Goal: Check status: Check status

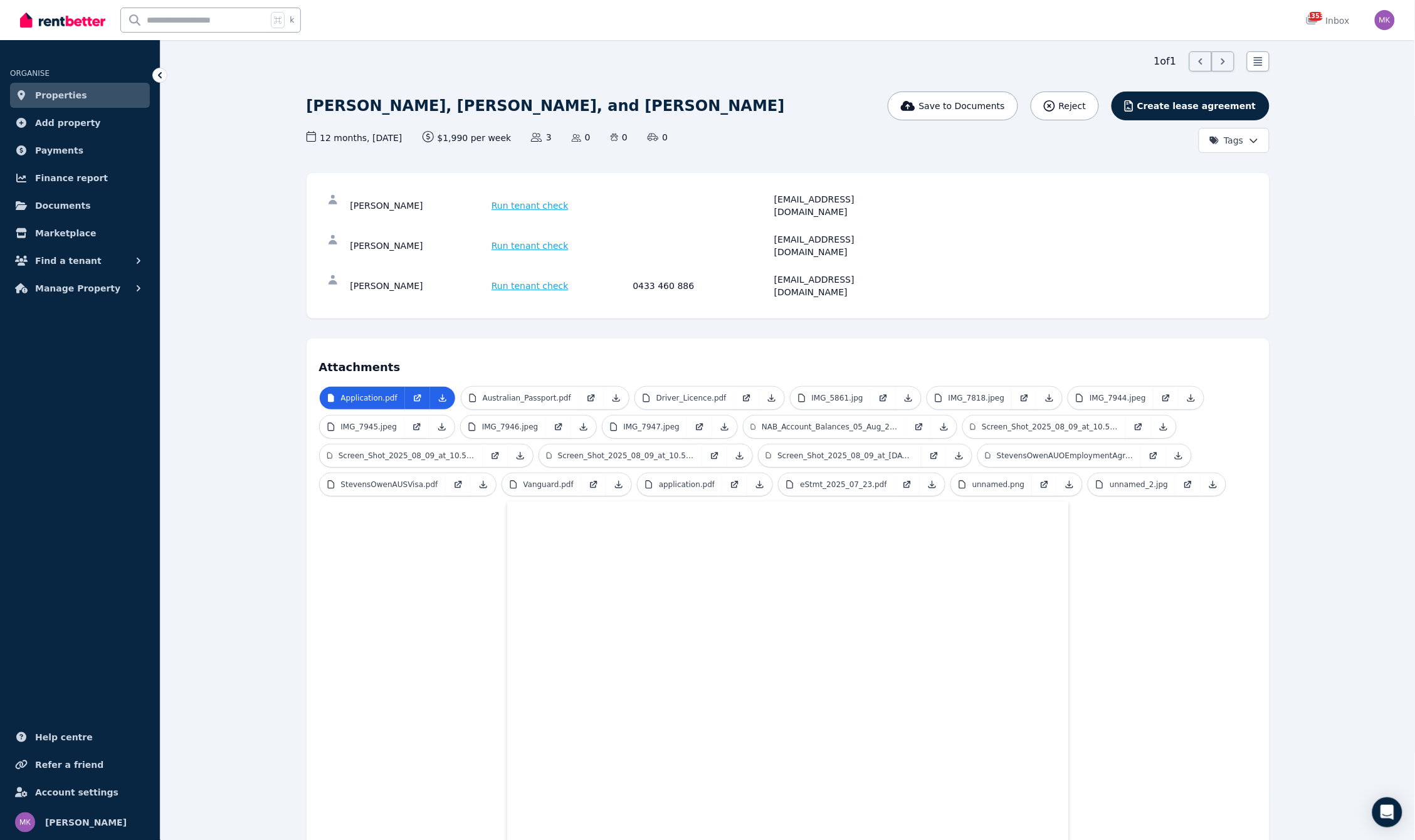
scroll to position [125, 0]
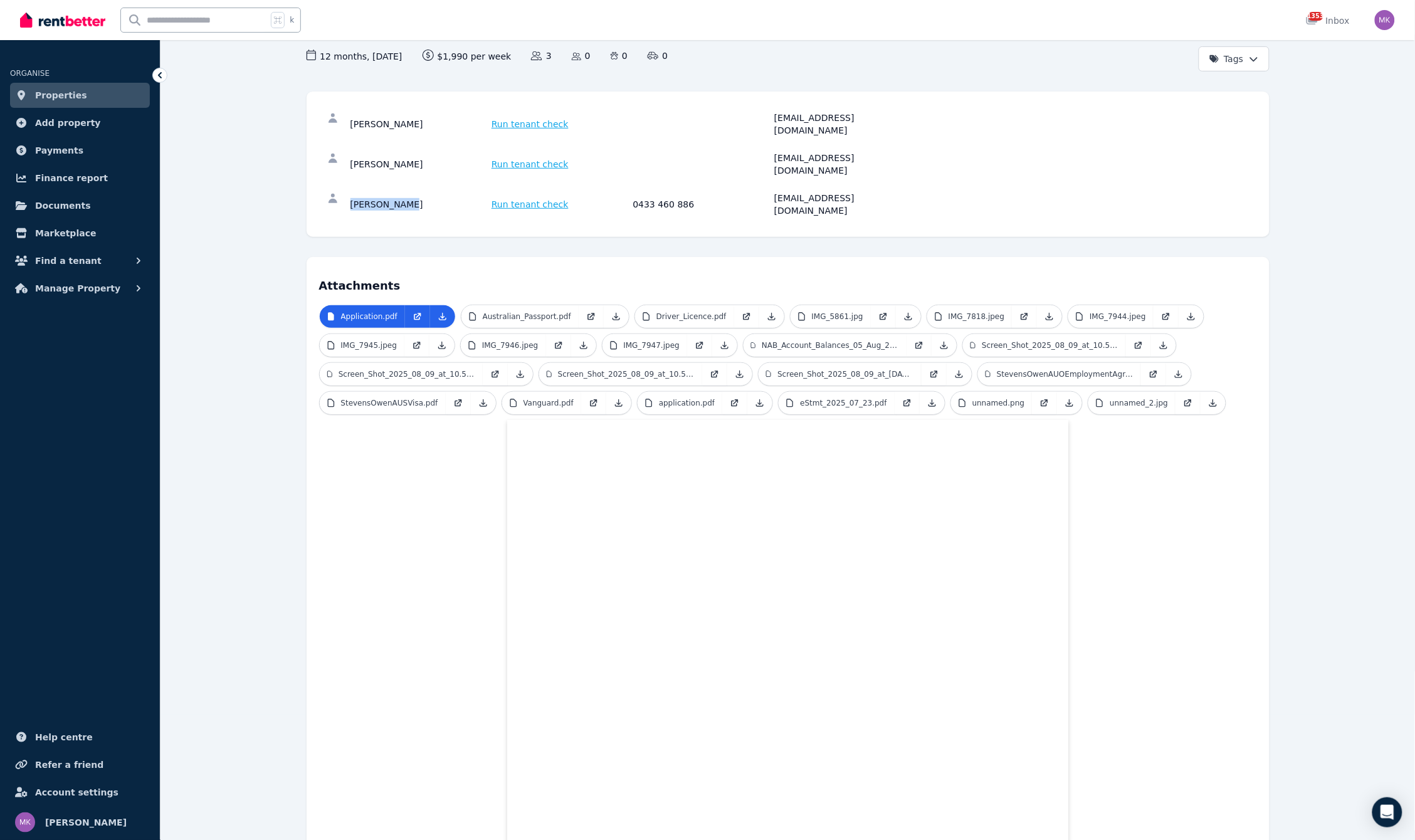
drag, startPoint x: 403, startPoint y: 174, endPoint x: 326, endPoint y: 174, distance: 77.0
click at [326, 185] on div "[PERSON_NAME] Run tenant check 0433 460 886 [EMAIL_ADDRESS][DOMAIN_NAME]" at bounding box center [787, 204] width 938 height 40
copy div "[PERSON_NAME]"
drag, startPoint x: 632, startPoint y: 170, endPoint x: 709, endPoint y: 179, distance: 77.5
click at [709, 185] on div "[PERSON_NAME] Run tenant check 0433 460 886 [EMAIL_ADDRESS][DOMAIN_NAME]" at bounding box center [787, 204] width 938 height 40
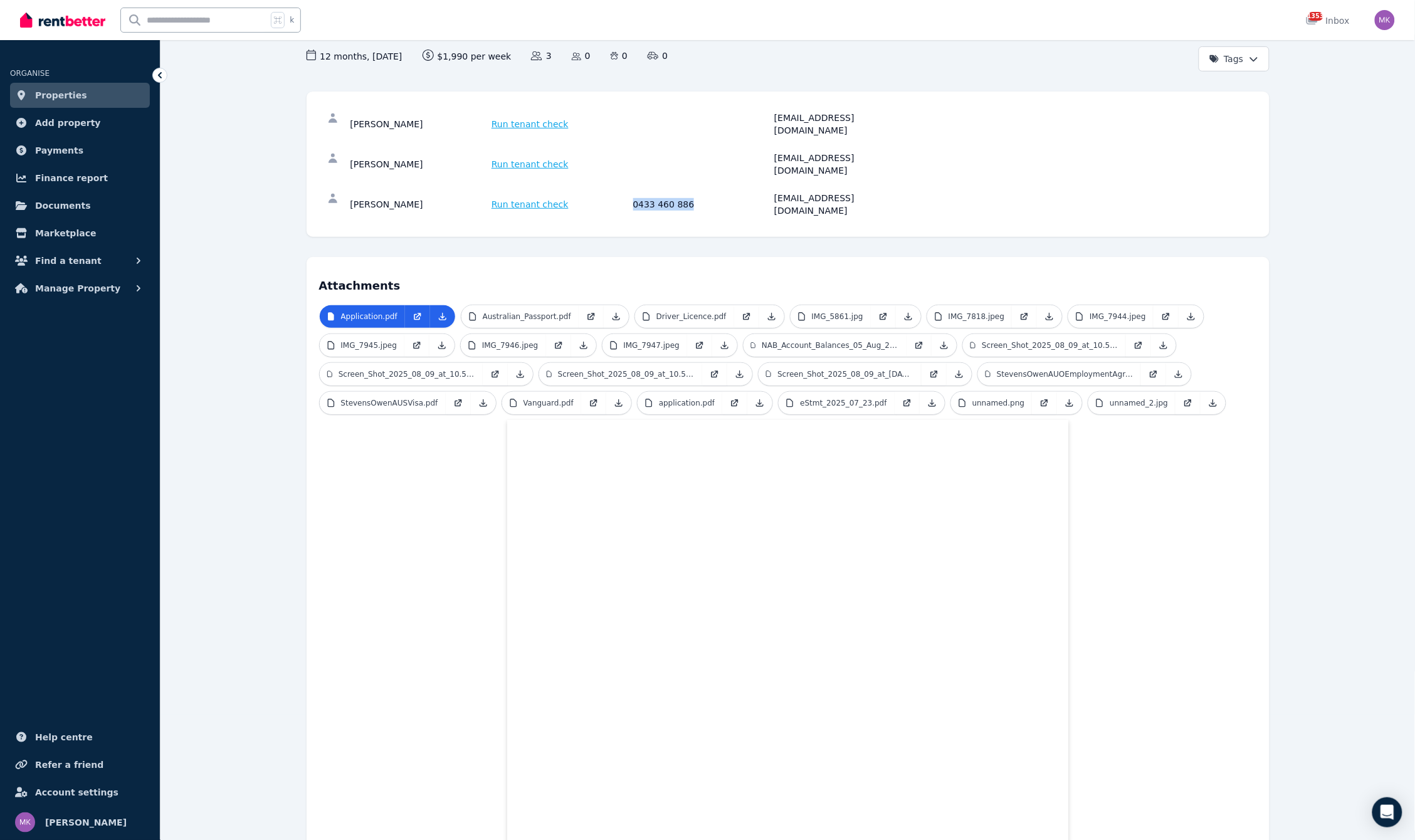
copy div "0433 460 886"
drag, startPoint x: 764, startPoint y: 176, endPoint x: 920, endPoint y: 173, distance: 156.0
click at [920, 185] on div "[PERSON_NAME] Run tenant check 0433 460 886 [EMAIL_ADDRESS][DOMAIN_NAME]" at bounding box center [787, 204] width 938 height 40
copy div "[EMAIL_ADDRESS][DOMAIN_NAME]"
click at [502, 312] on p "Australian_Passport.pdf" at bounding box center [527, 317] width 88 height 10
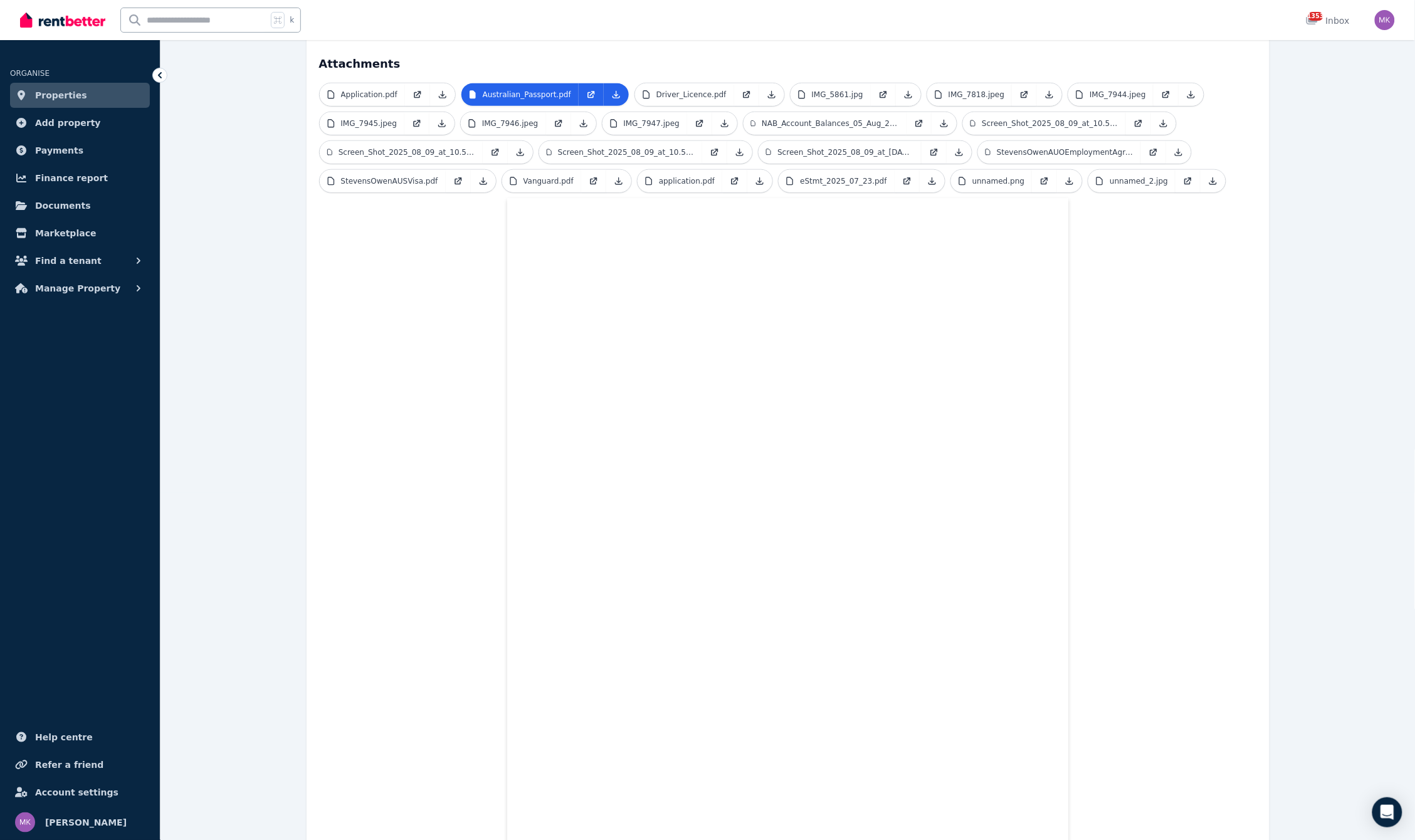
scroll to position [348, 0]
click at [683, 89] on p "Driver_Licence.pdf" at bounding box center [691, 94] width 70 height 10
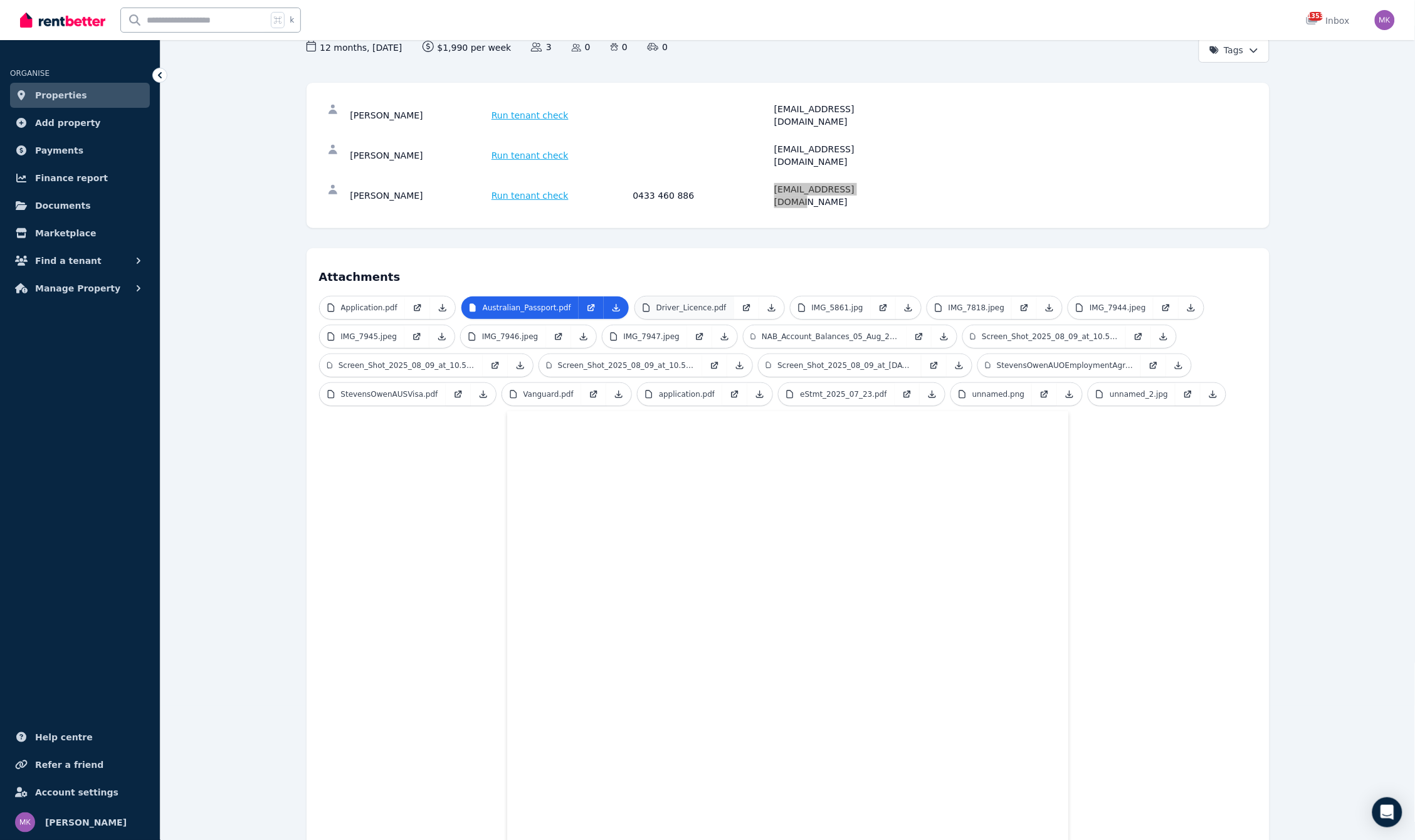
click at [683, 61] on div "12 months , [DATE] Lease term and start date $1,990 per week Rental amount offe…" at bounding box center [626, 52] width 639 height 22
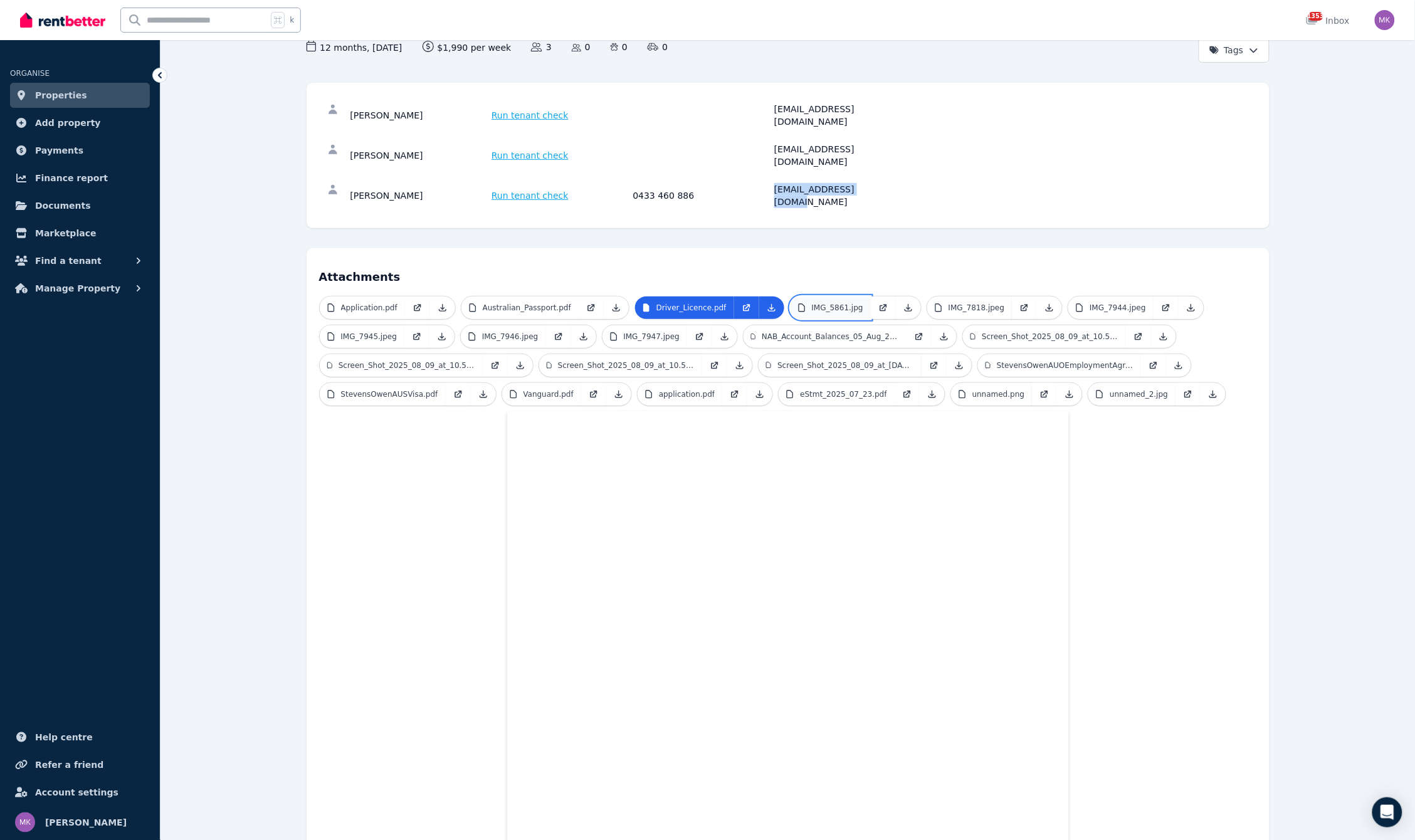
click at [826, 303] on p "IMG_5861.jpg" at bounding box center [837, 308] width 52 height 10
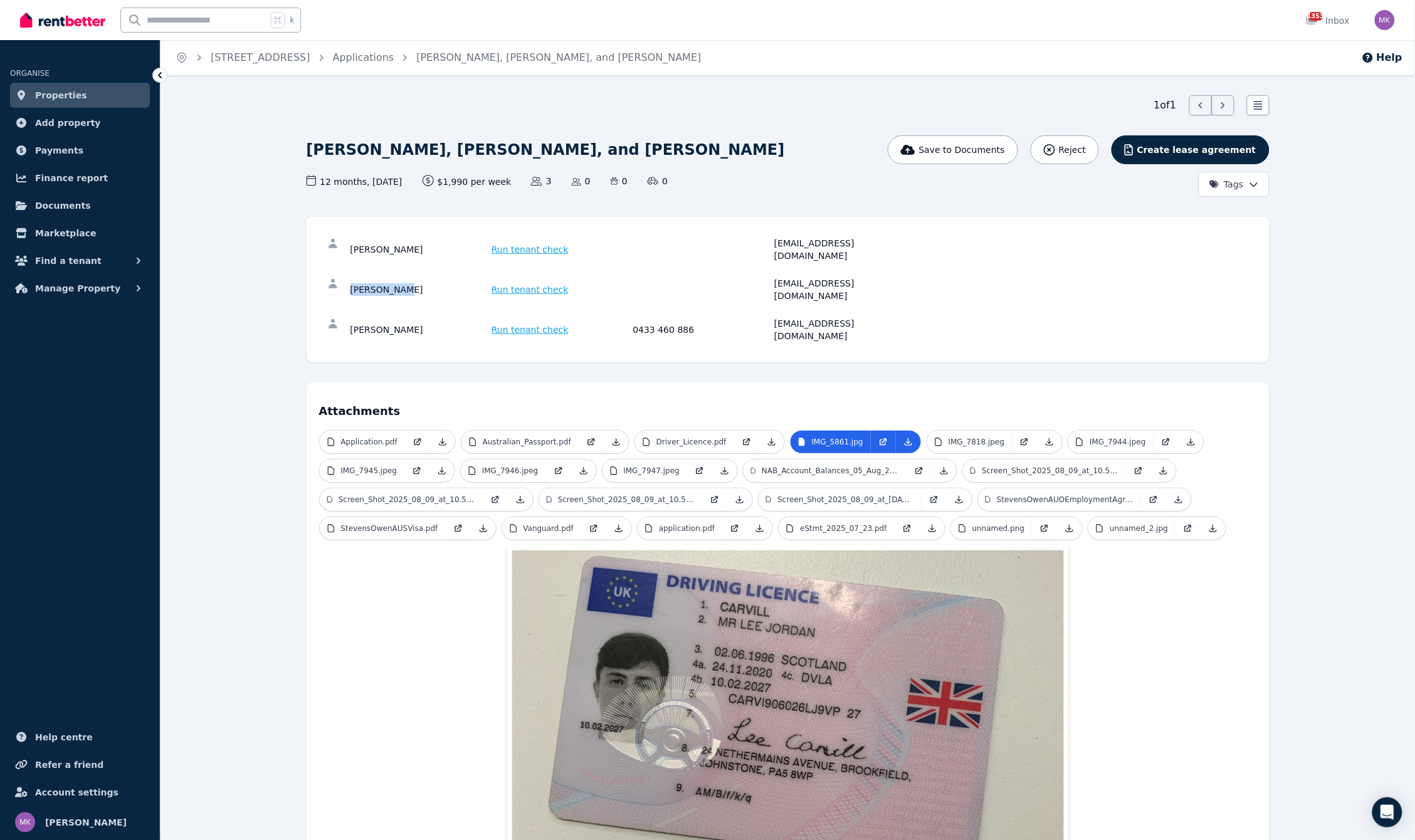
drag, startPoint x: 401, startPoint y: 271, endPoint x: 349, endPoint y: 274, distance: 52.1
click at [349, 274] on div "[PERSON_NAME] Run tenant check [EMAIL_ADDRESS][DOMAIN_NAME]" at bounding box center [787, 289] width 938 height 40
copy div "[PERSON_NAME]"
drag, startPoint x: 768, startPoint y: 273, endPoint x: 891, endPoint y: 272, distance: 123.0
click at [891, 277] on div "[PERSON_NAME] Run tenant check [EMAIL_ADDRESS][DOMAIN_NAME]" at bounding box center [631, 289] width 562 height 25
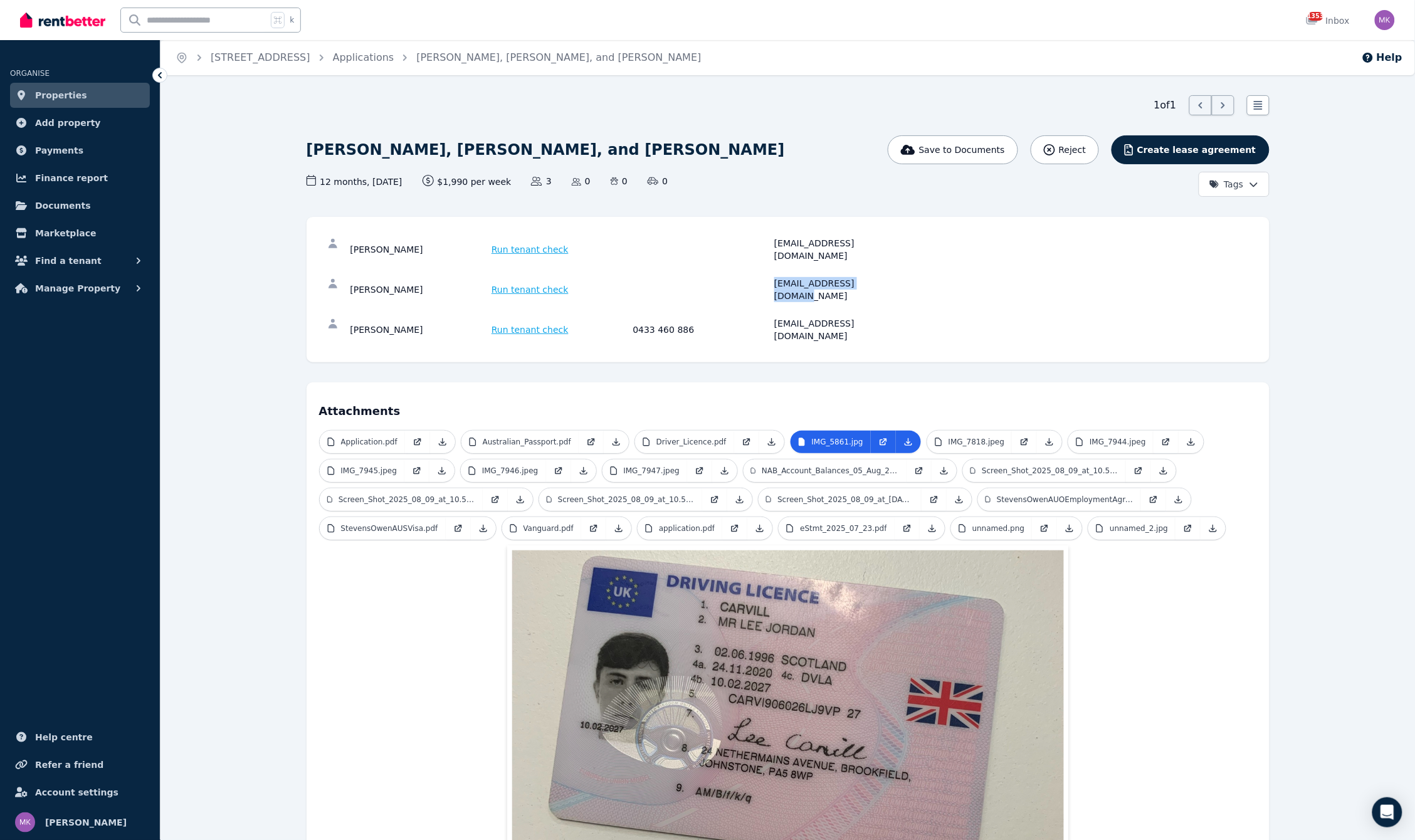
copy div "[EMAIL_ADDRESS][DOMAIN_NAME]"
drag, startPoint x: 350, startPoint y: 243, endPoint x: 445, endPoint y: 243, distance: 95.0
click at [445, 243] on div "[PERSON_NAME]" at bounding box center [419, 249] width 138 height 25
copy div "[PERSON_NAME]"
drag, startPoint x: 763, startPoint y: 243, endPoint x: 916, endPoint y: 250, distance: 153.2
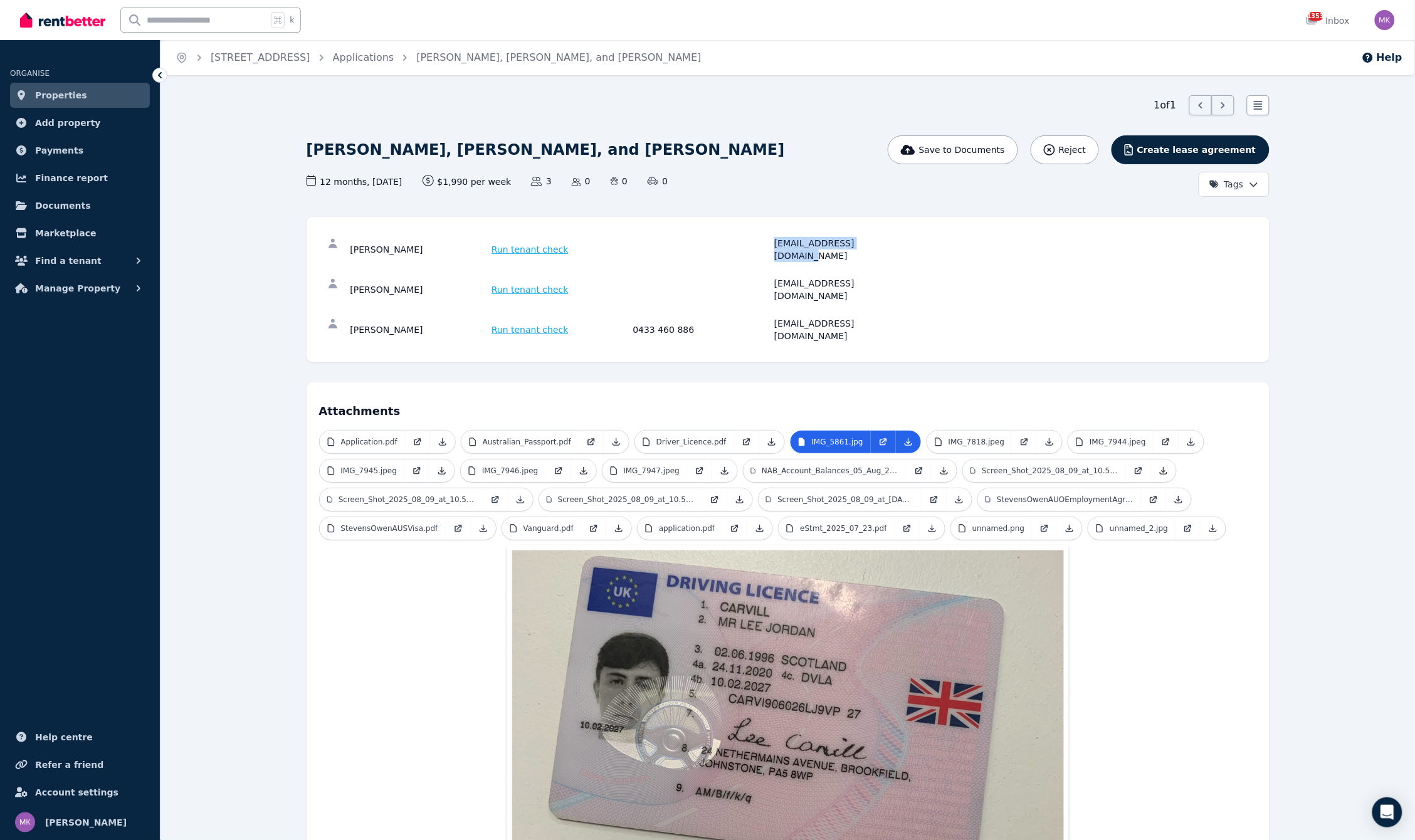
click at [916, 250] on div "[PERSON_NAME] Run tenant check [EMAIL_ADDRESS][DOMAIN_NAME]" at bounding box center [787, 249] width 938 height 40
copy div "[EMAIL_ADDRESS][DOMAIN_NAME]"
click at [985, 437] on p "IMG_7818.jpeg" at bounding box center [977, 442] width 57 height 10
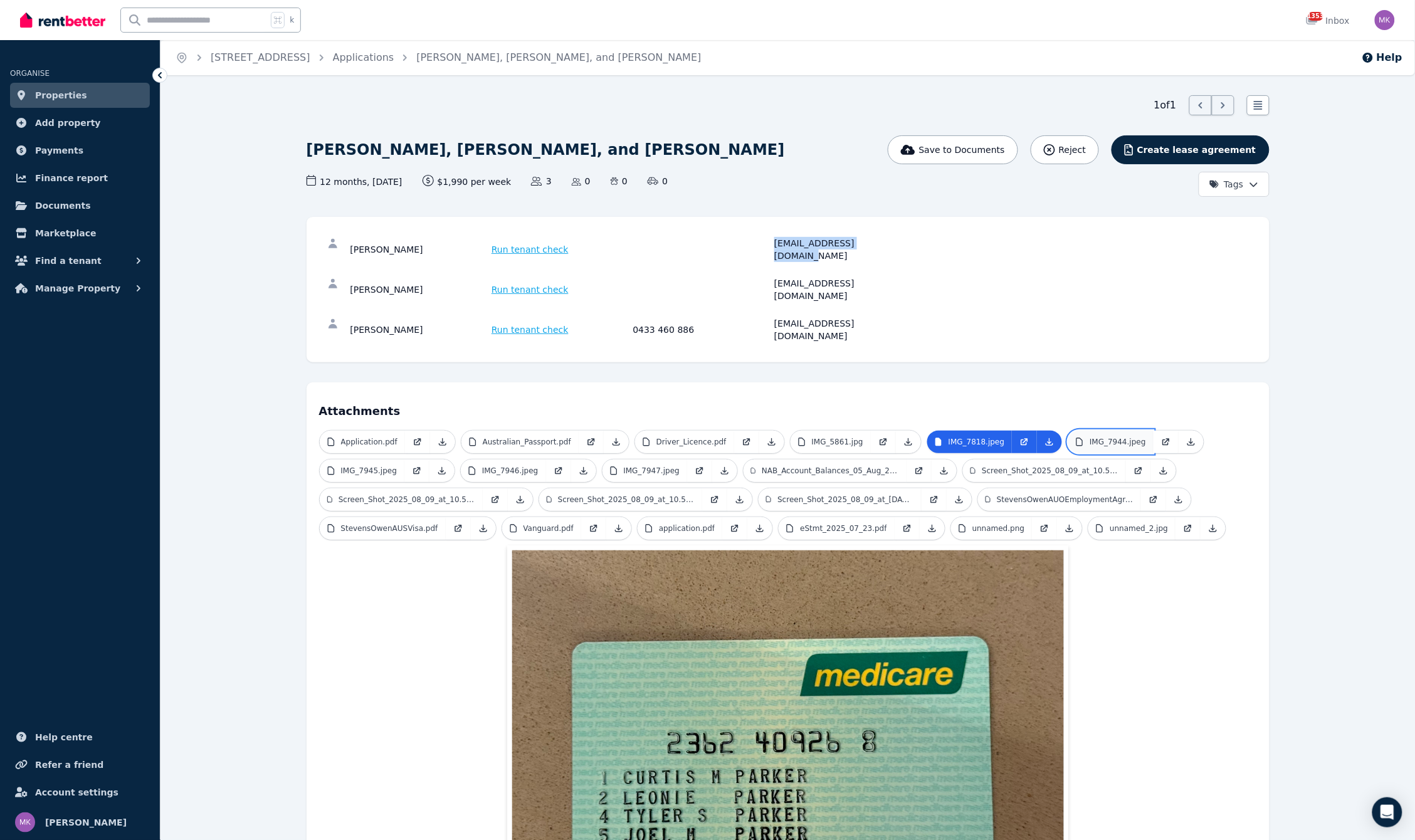
click at [1114, 431] on link "IMG_7944.jpeg" at bounding box center [1111, 442] width 85 height 22
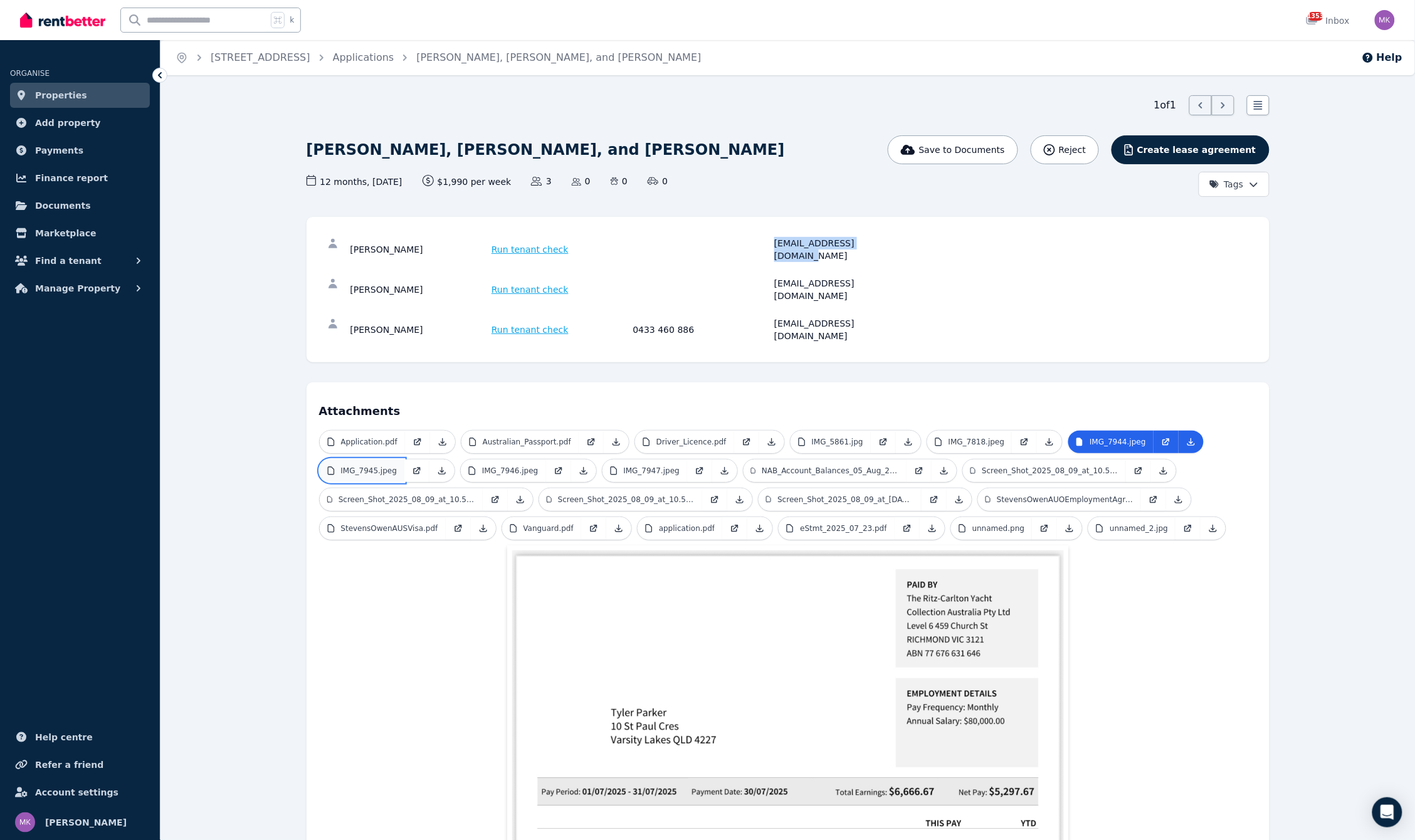
click at [370, 465] on p "IMG_7945.jpeg" at bounding box center [370, 470] width 57 height 10
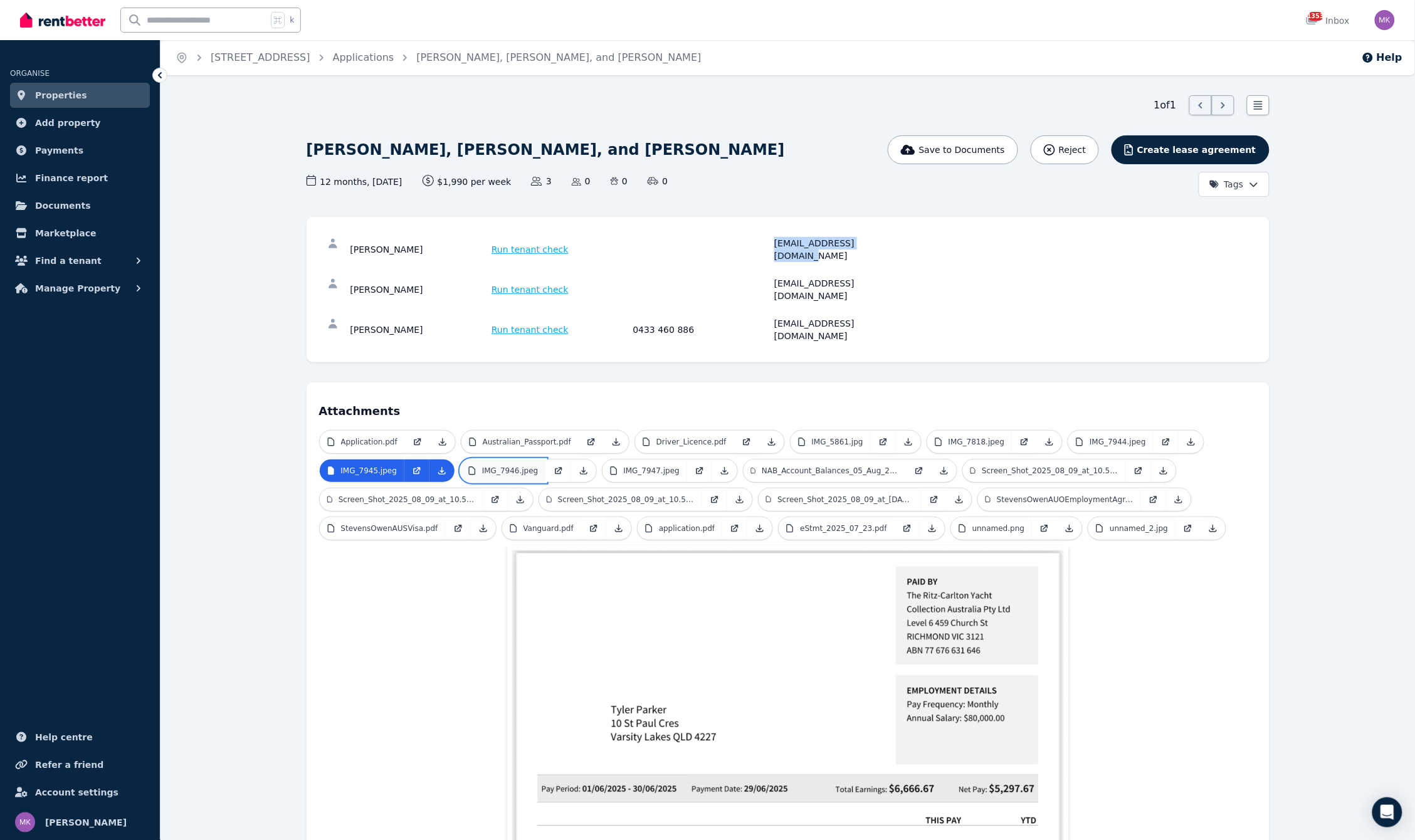
click at [506, 465] on p "IMG_7946.jpeg" at bounding box center [510, 470] width 57 height 10
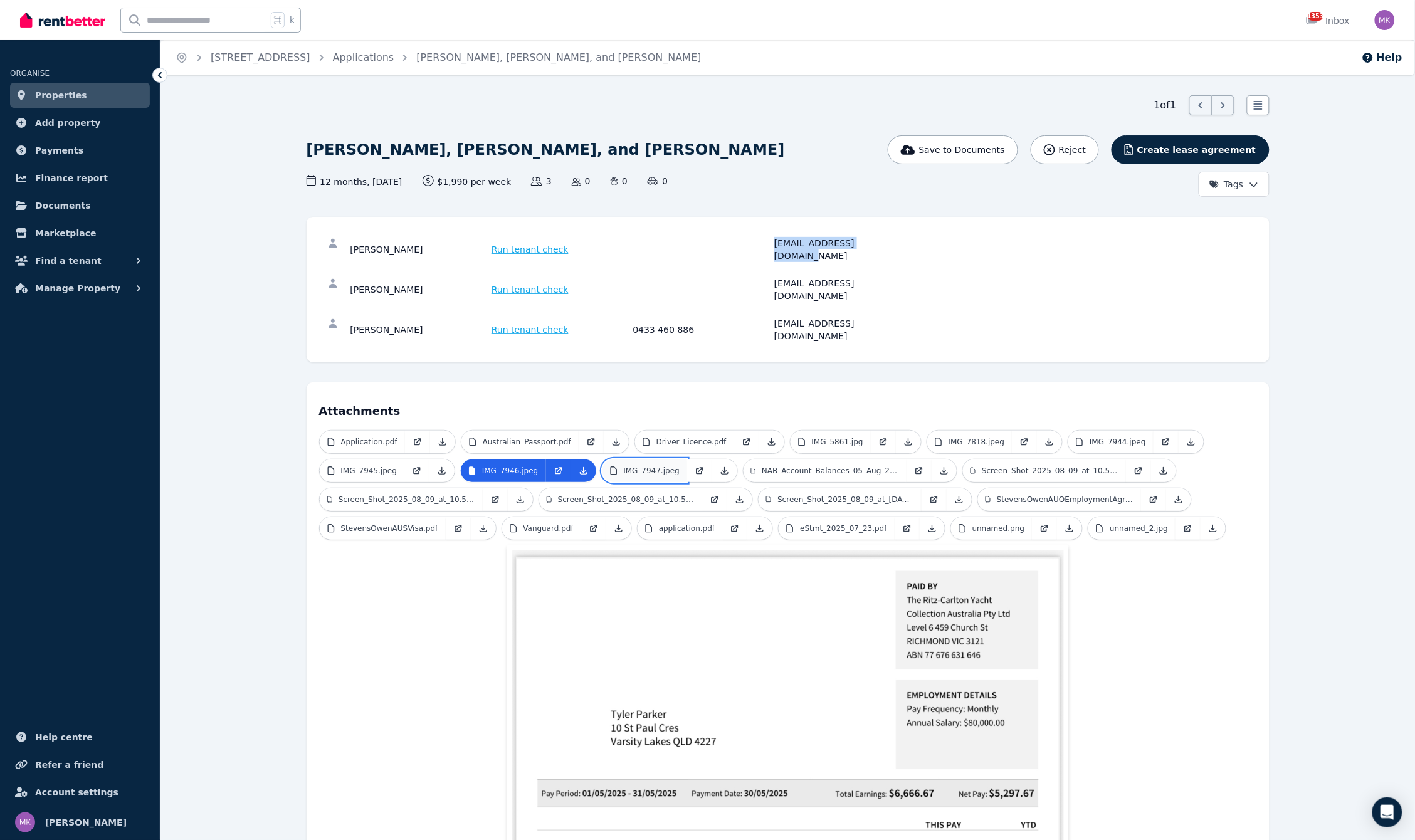
click at [674, 465] on p "IMG_7947.jpeg" at bounding box center [652, 470] width 57 height 10
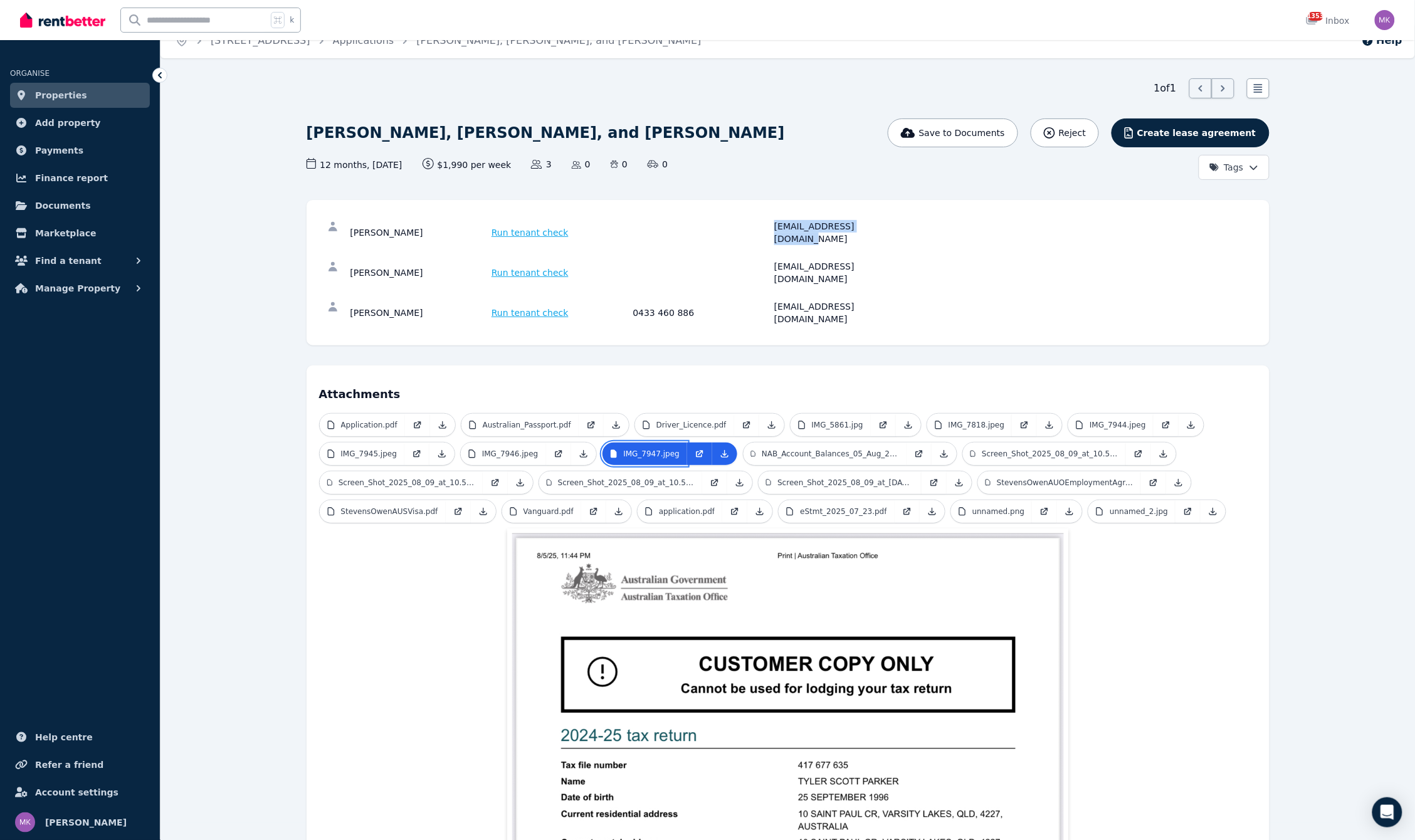
scroll to position [19, 0]
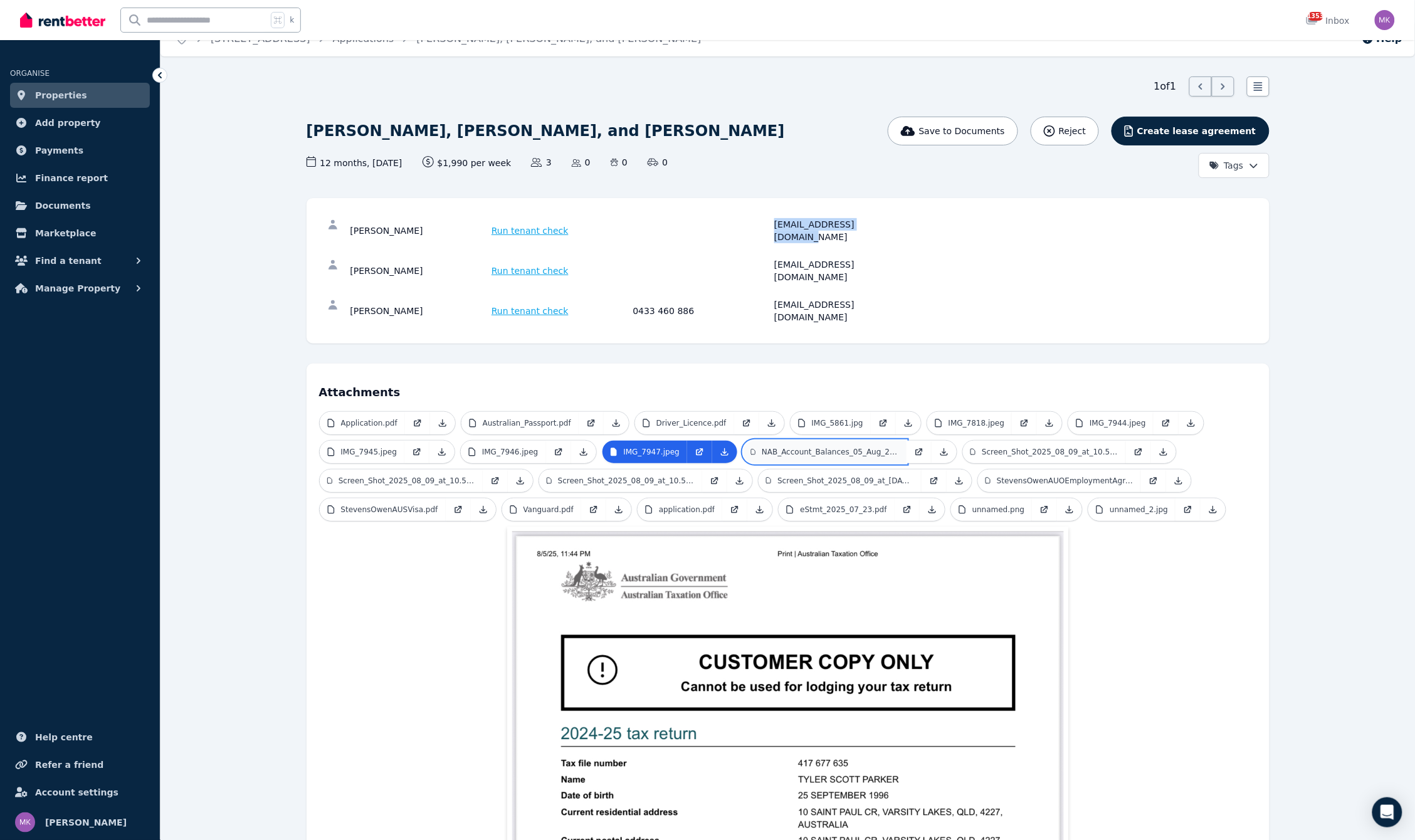
click at [801, 447] on p "NAB_Account_Balances_05_Aug_2025_22_49_19.pdf" at bounding box center [830, 452] width 137 height 10
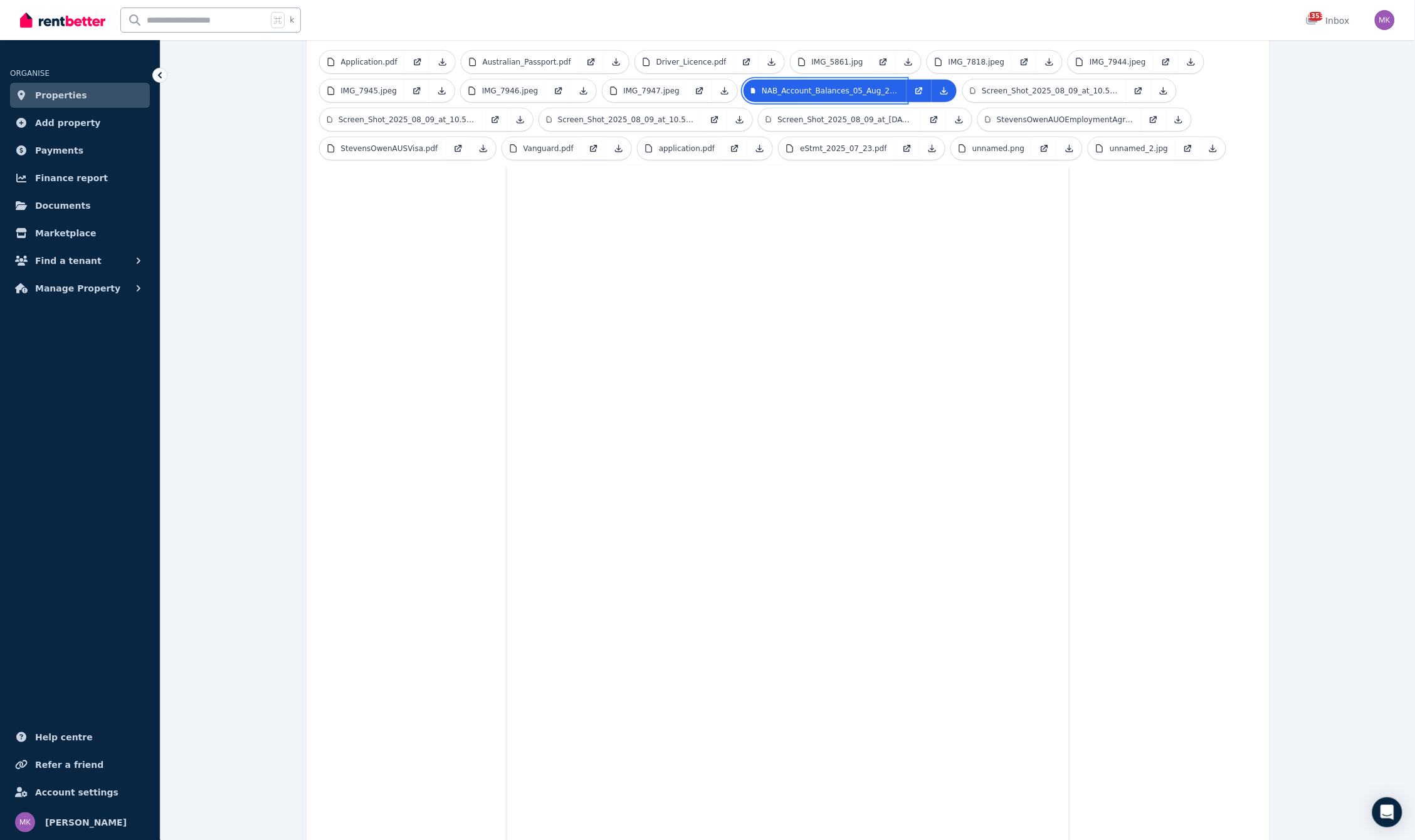
scroll to position [366, 0]
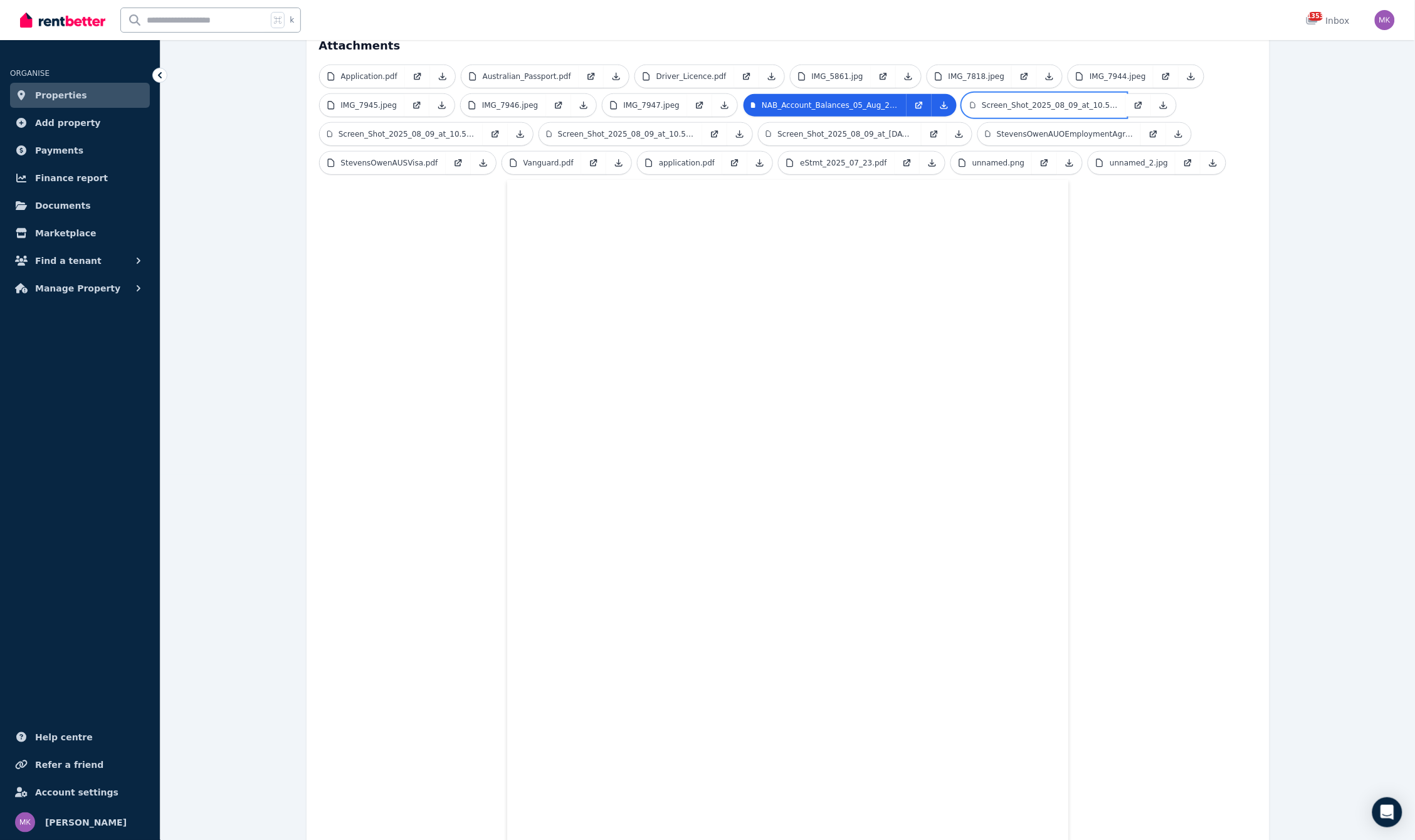
click at [1018, 101] on p "Screen_Shot_2025_08_09_at_10.57.22_PM.png" at bounding box center [1050, 106] width 137 height 10
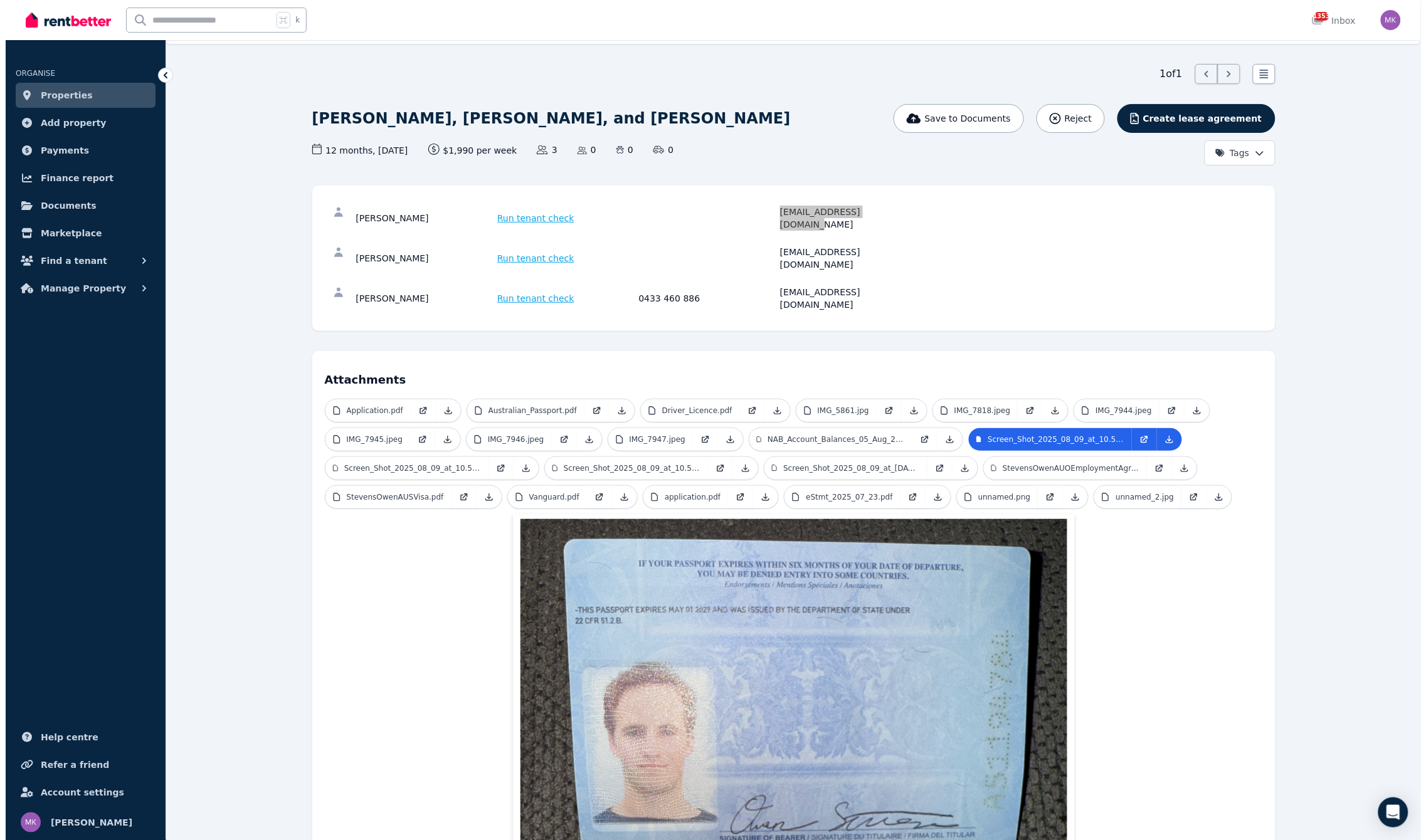
scroll to position [0, 0]
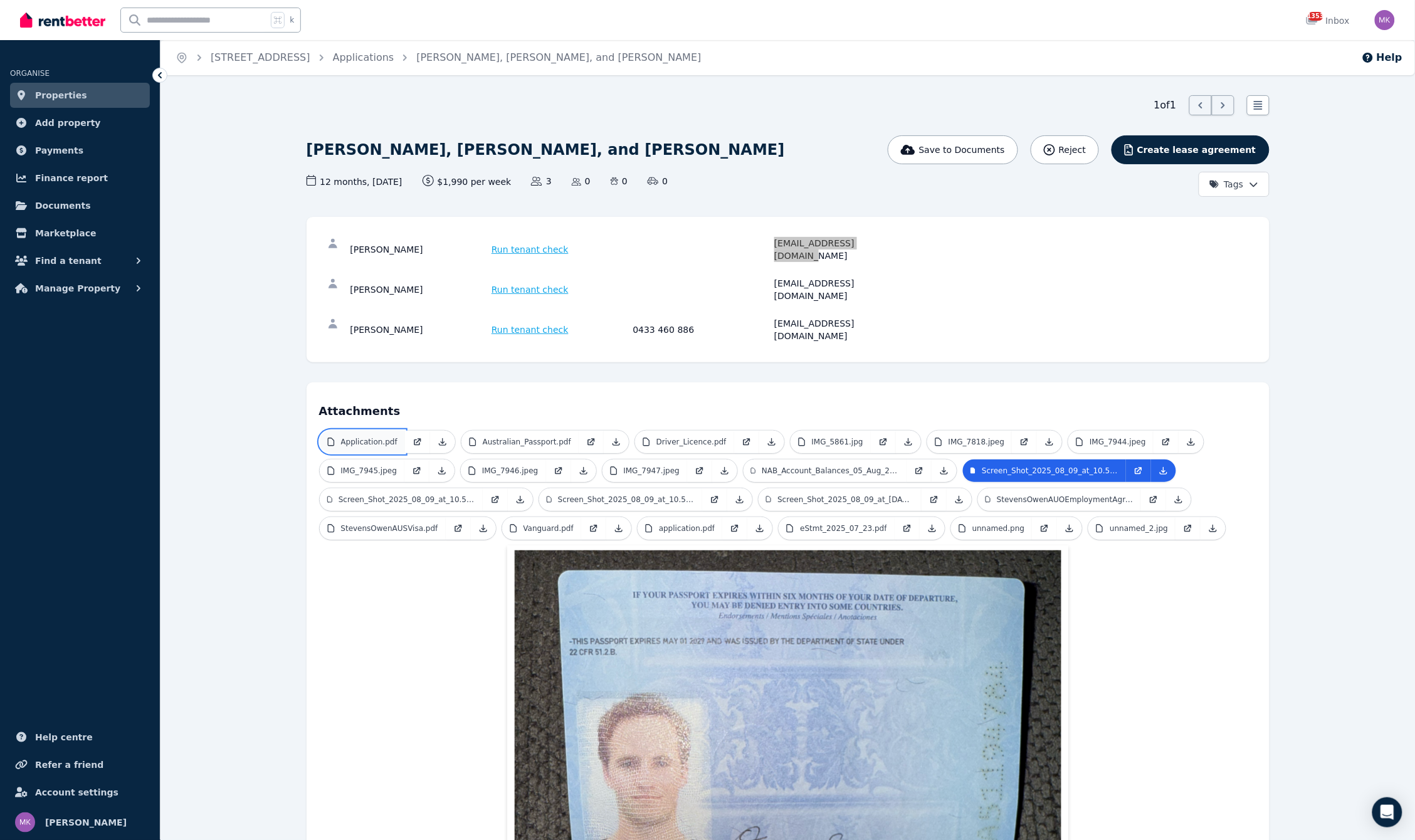
click at [352, 437] on p "Application.pdf" at bounding box center [370, 442] width 57 height 10
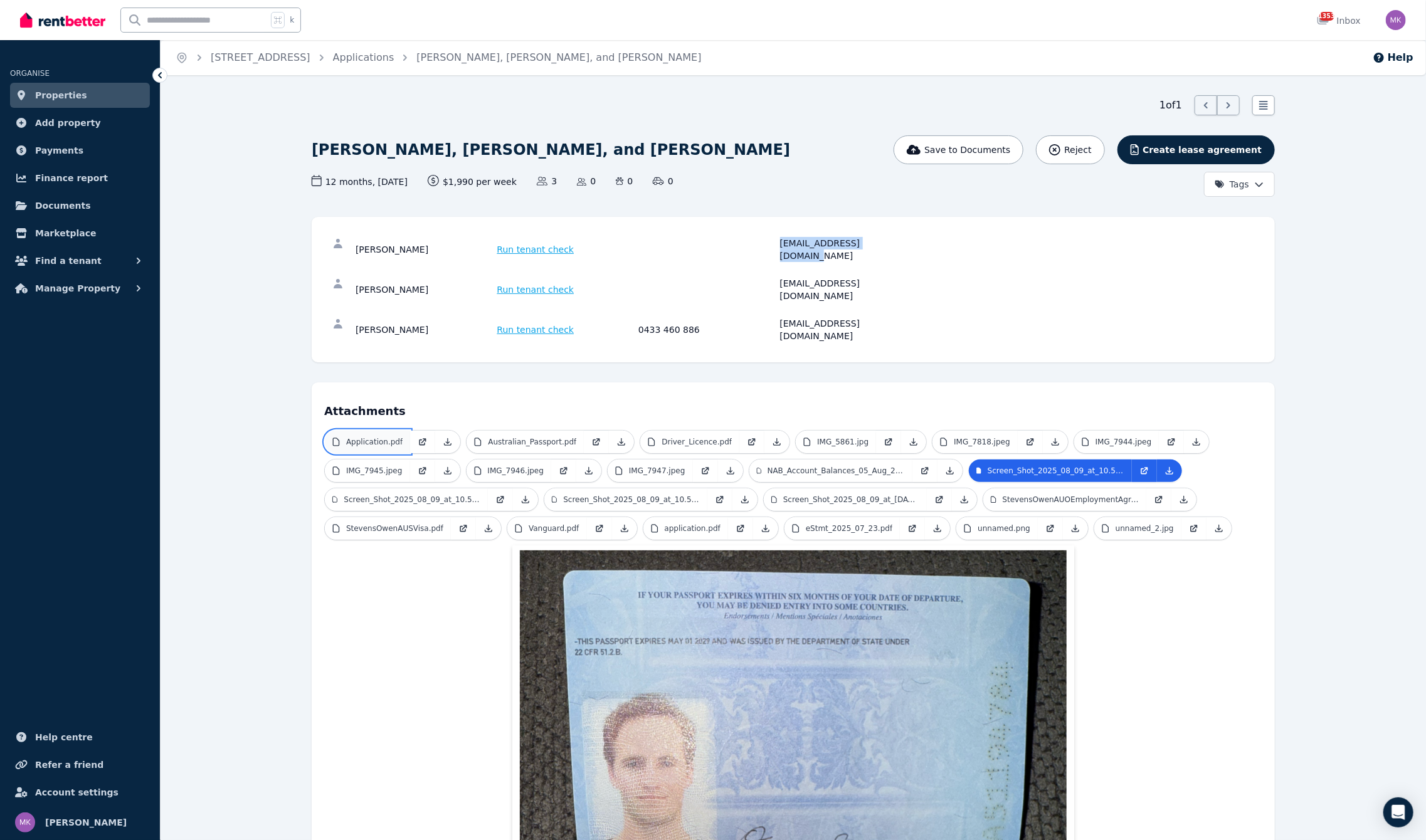
click at [352, 437] on p "Application.pdf" at bounding box center [375, 442] width 57 height 10
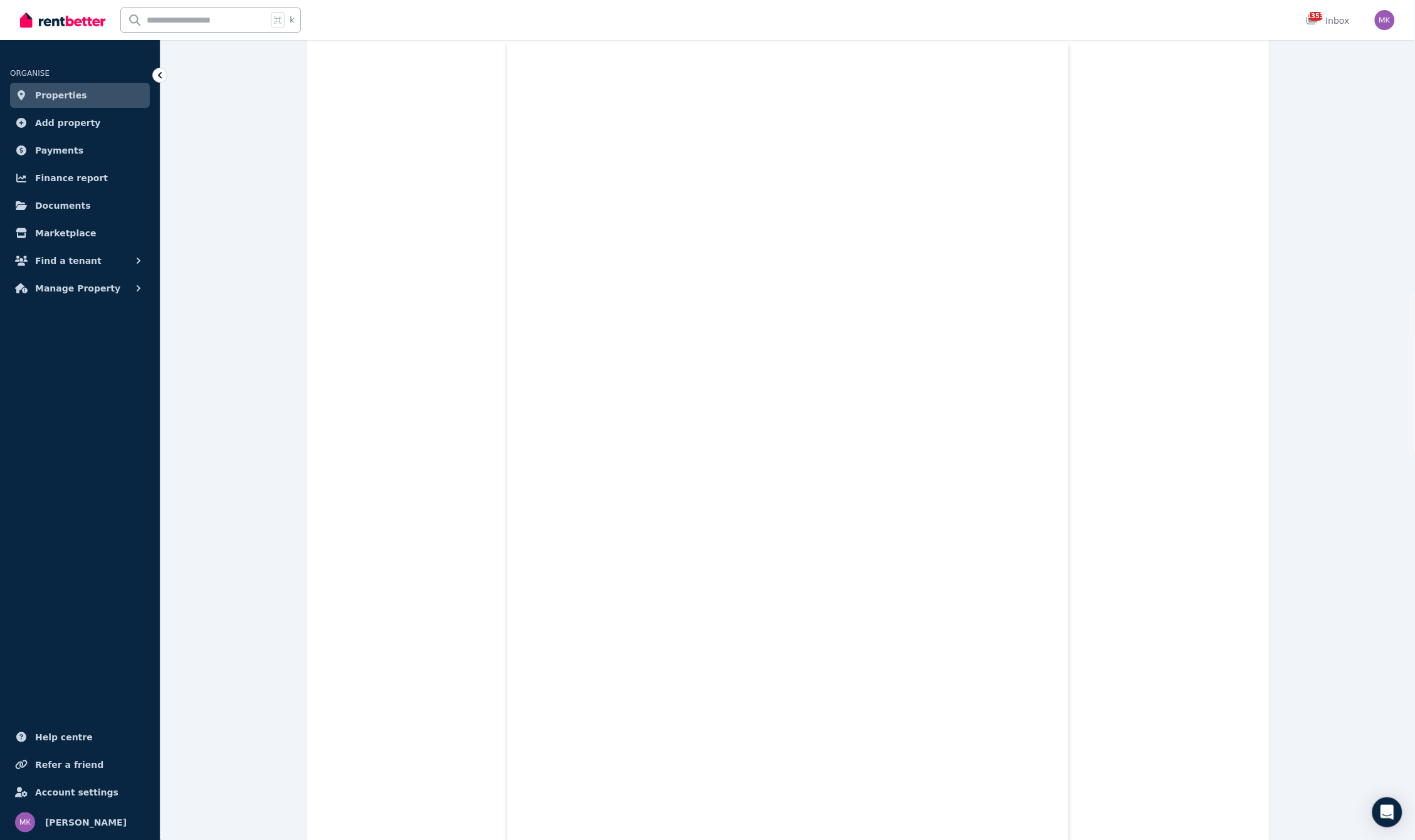
scroll to position [508, 0]
